Goal: Task Accomplishment & Management: Use online tool/utility

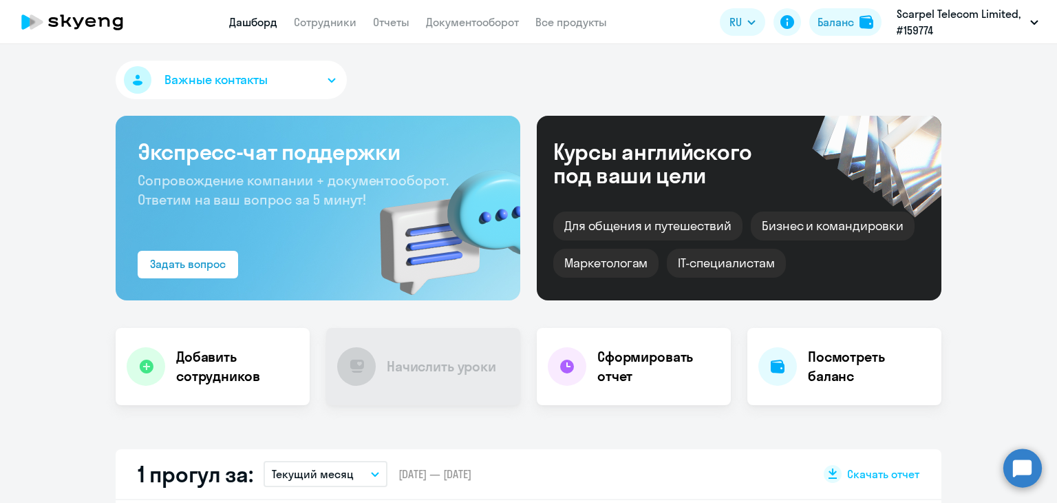
select select "30"
click at [496, 26] on link "Документооборот" at bounding box center [472, 22] width 93 height 14
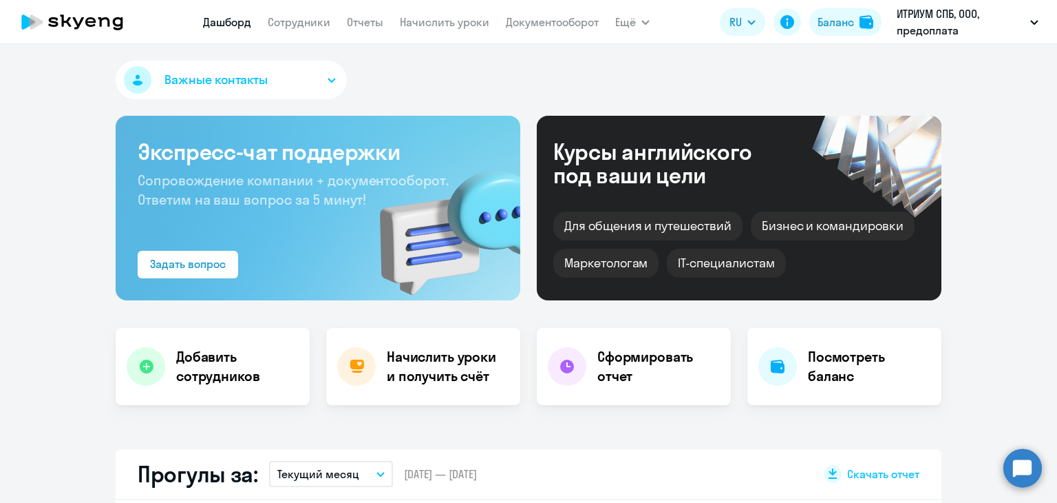
click at [414, 12] on nav "[PERSON_NAME] Отчеты Начислить уроки Документооборот" at bounding box center [401, 22] width 396 height 28
click at [414, 17] on link "Начислить уроки" at bounding box center [444, 22] width 89 height 14
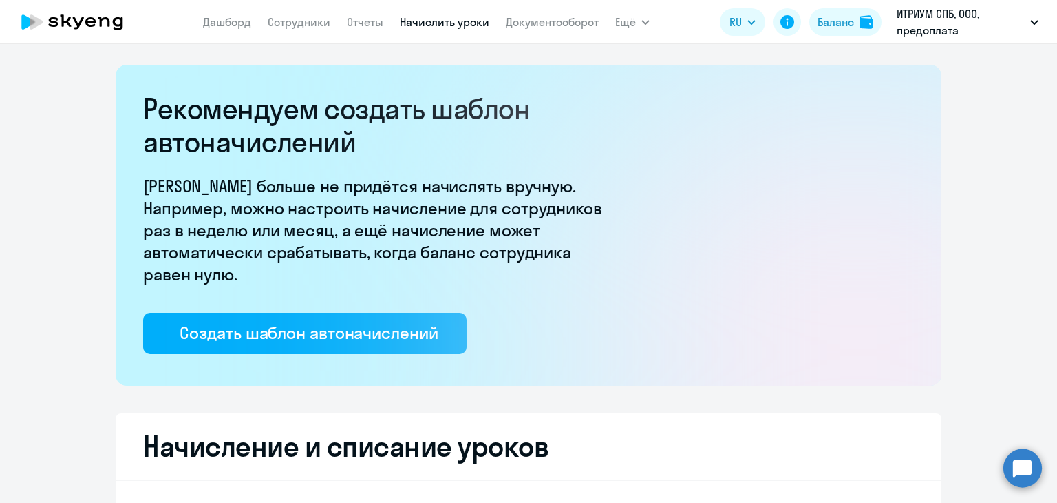
select select "10"
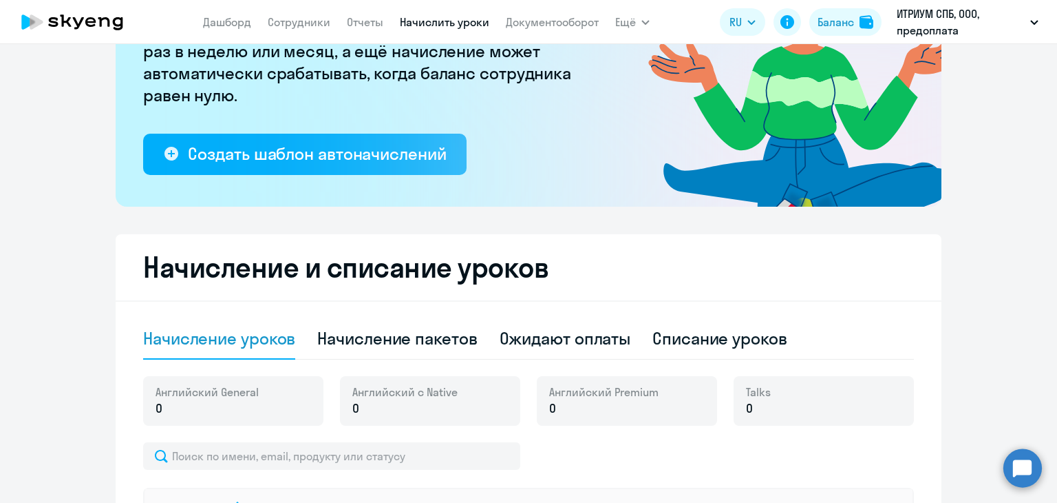
scroll to position [344, 0]
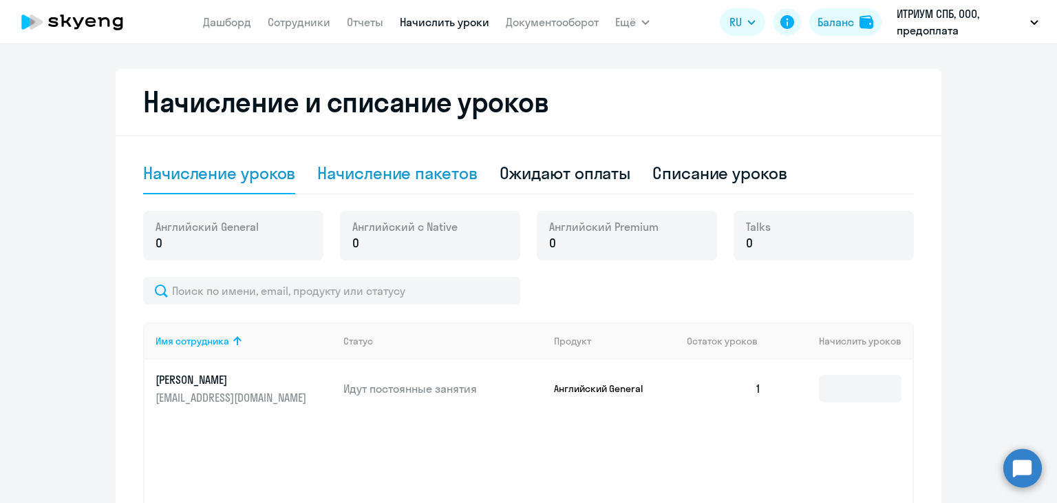
click at [396, 179] on div "Начисление пакетов" at bounding box center [397, 173] width 160 height 22
select select "10"
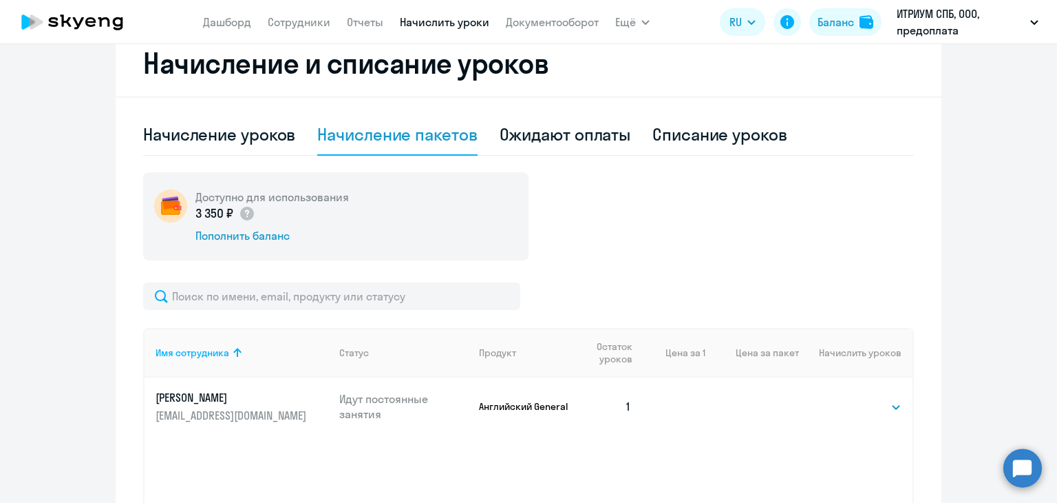
scroll to position [530, 0]
